Goal: Task Accomplishment & Management: Use online tool/utility

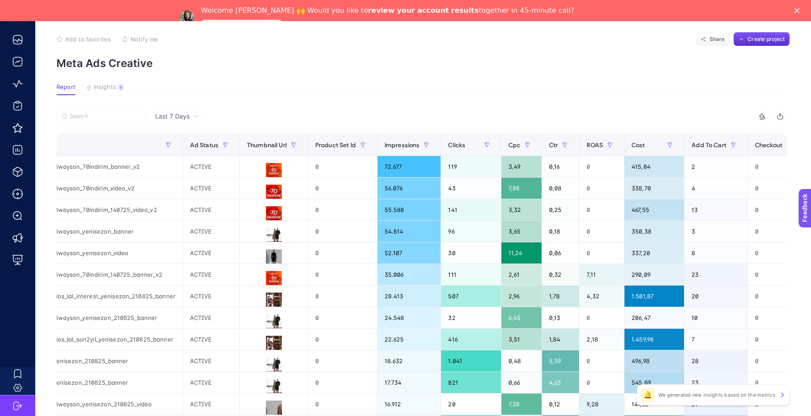
scroll to position [21, 4]
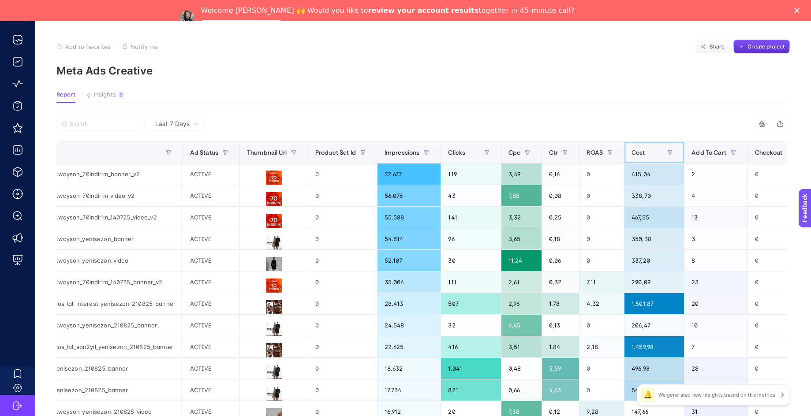
click at [636, 151] on div "Cost" at bounding box center [654, 153] width 45 height 14
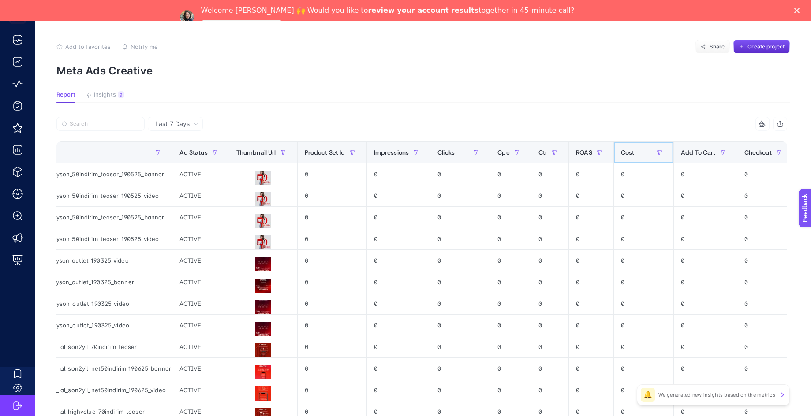
click at [636, 151] on div "Cost" at bounding box center [643, 153] width 45 height 14
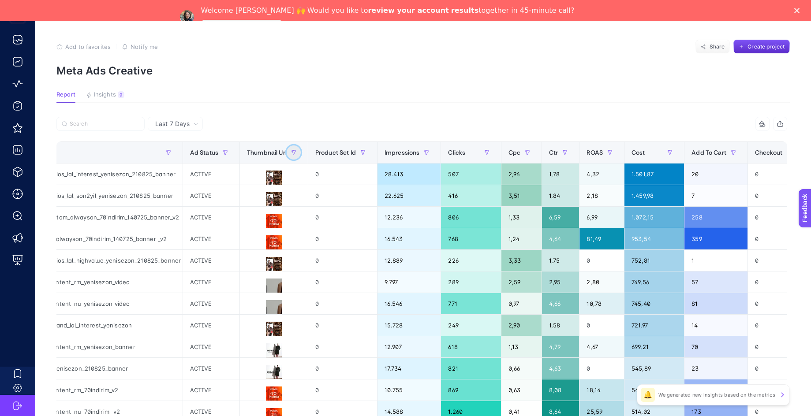
click at [291, 151] on icon "button" at bounding box center [293, 152] width 5 height 5
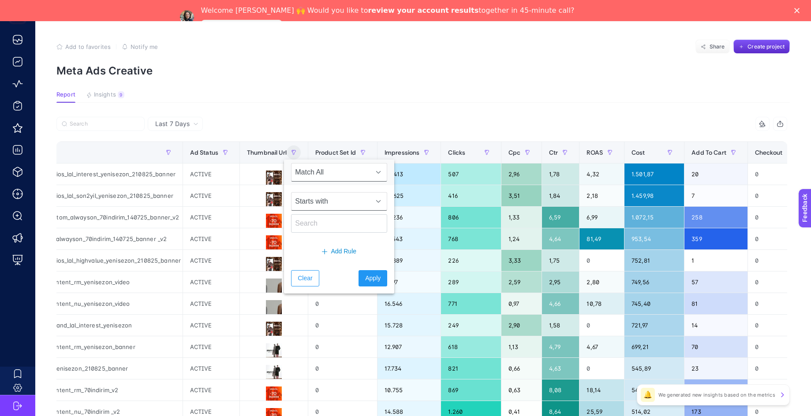
click at [337, 202] on span "Starts with" at bounding box center [331, 202] width 79 height 18
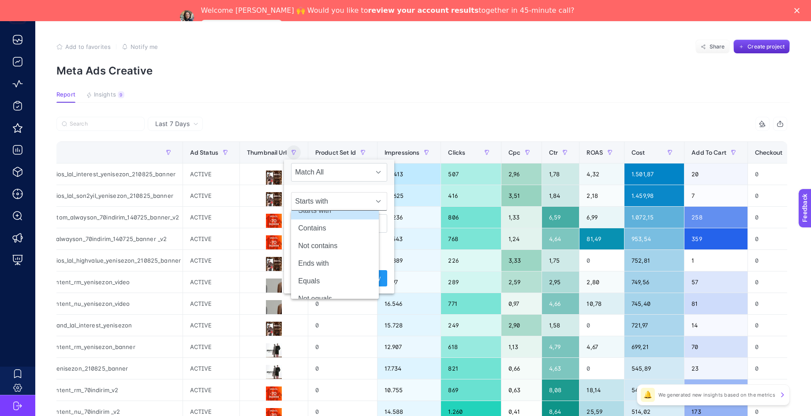
scroll to position [25, 0]
click at [328, 269] on li "Equals" at bounding box center [335, 269] width 88 height 18
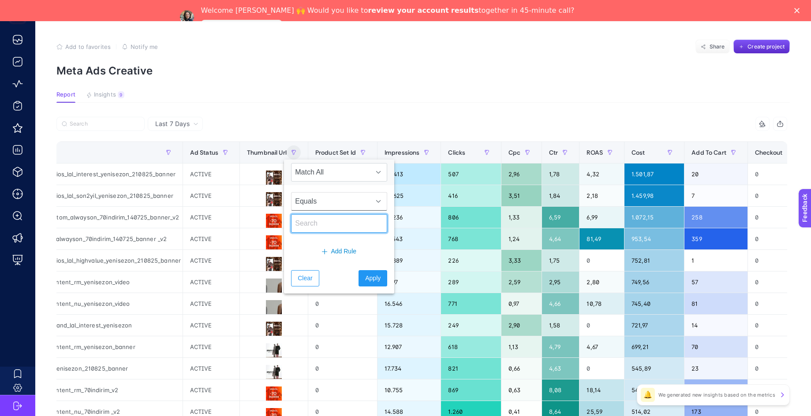
click at [326, 229] on input "text" at bounding box center [339, 223] width 96 height 19
click at [350, 174] on span "Match All" at bounding box center [331, 173] width 79 height 18
click at [335, 213] on li "Match Any" at bounding box center [335, 212] width 88 height 18
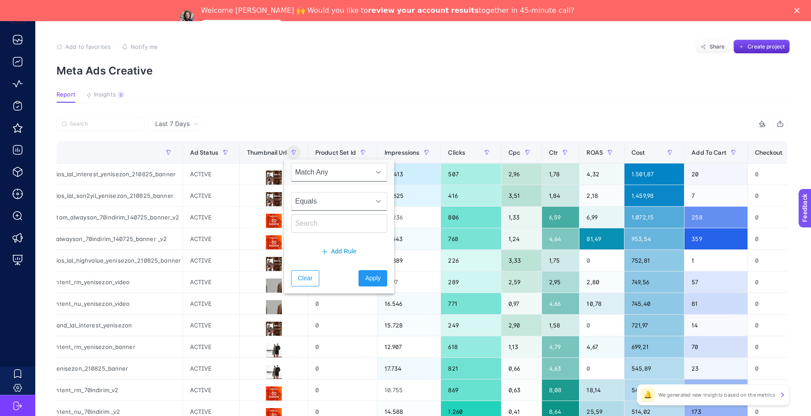
click at [344, 201] on span "Equals" at bounding box center [331, 202] width 79 height 18
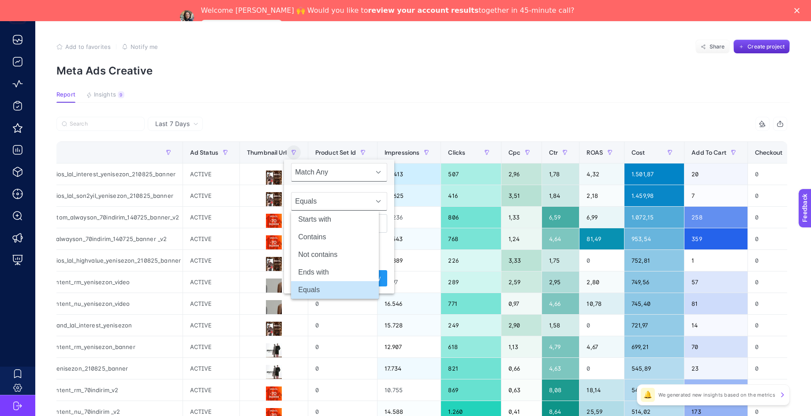
click at [326, 177] on span "Match Any" at bounding box center [331, 173] width 79 height 18
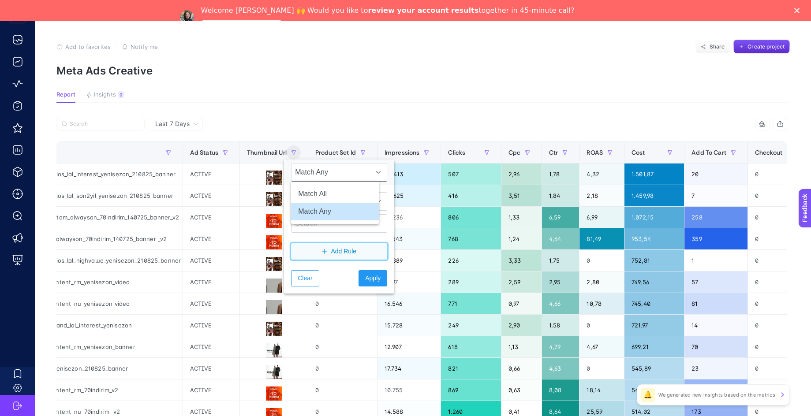
click at [331, 251] on span "Add Rule" at bounding box center [344, 251] width 26 height 9
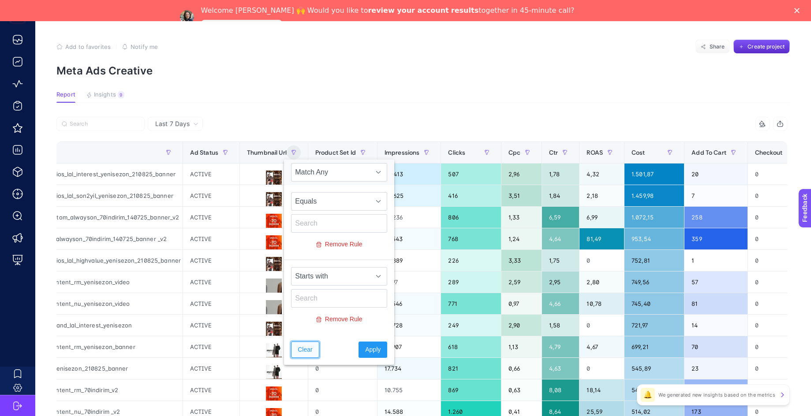
click at [298, 351] on span "Clear" at bounding box center [305, 349] width 15 height 9
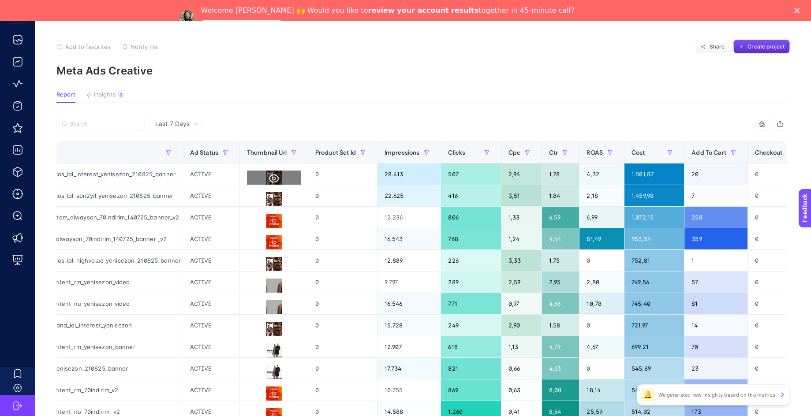
click at [269, 178] on icon at bounding box center [274, 178] width 11 height 11
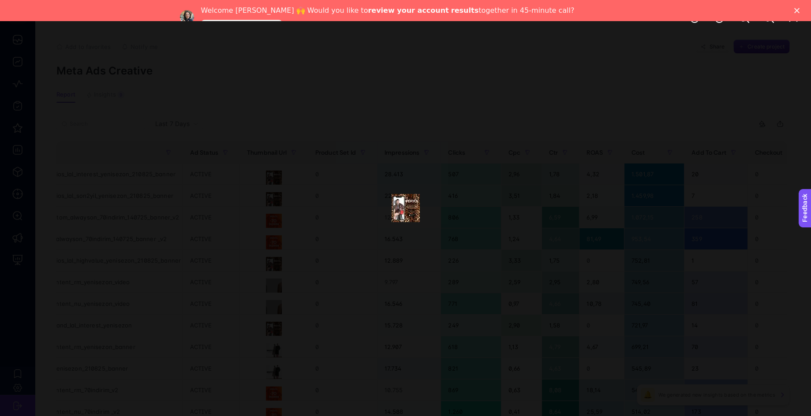
click at [402, 203] on img at bounding box center [406, 208] width 28 height 28
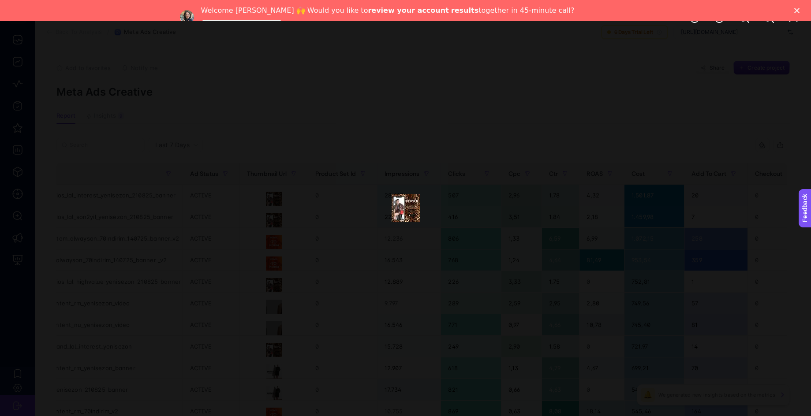
click at [499, 219] on div at bounding box center [405, 208] width 811 height 416
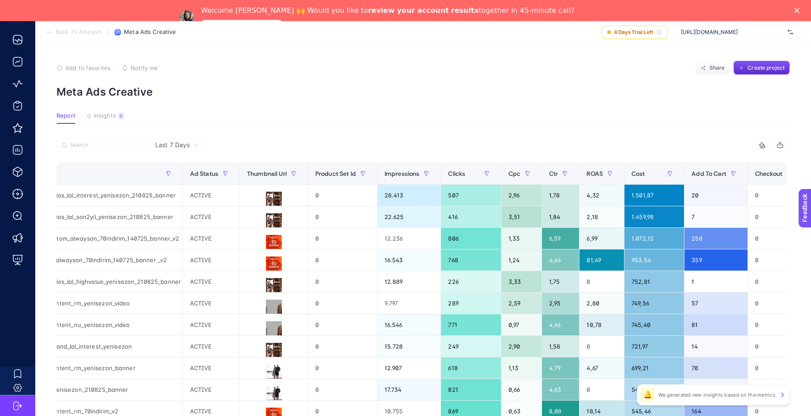
scroll to position [0, 0]
